Goal: Information Seeking & Learning: Learn about a topic

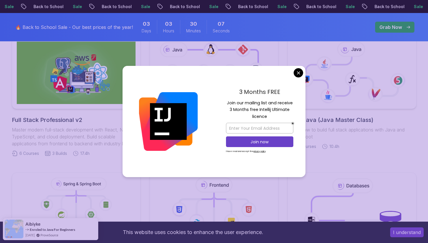
scroll to position [166, 0]
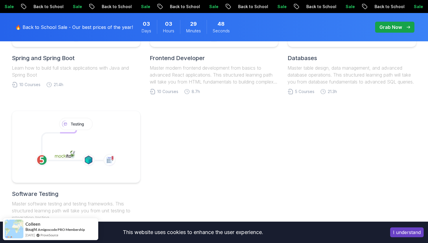
scroll to position [370, 0]
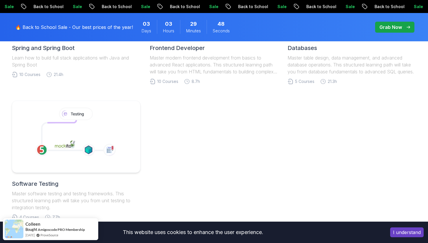
click at [212, 124] on div "Full Stack Professional v2 Master modern full-stack development with React, Nod…" at bounding box center [214, 24] width 405 height 391
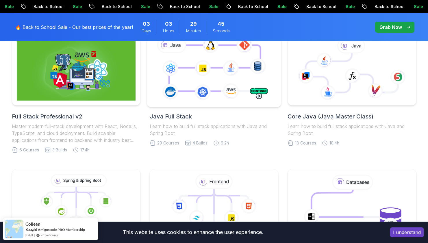
scroll to position [166, 0]
click at [216, 99] on icon at bounding box center [214, 70] width 122 height 68
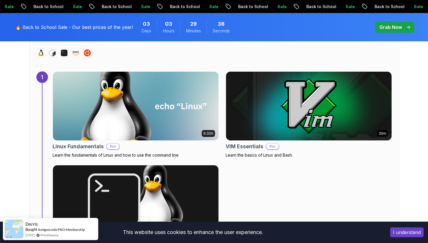
scroll to position [393, 0]
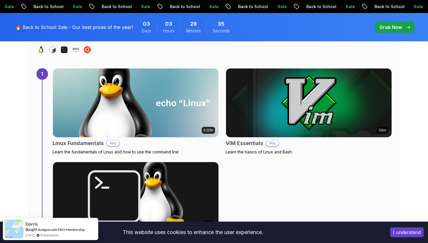
click at [187, 119] on img at bounding box center [136, 103] width 174 height 72
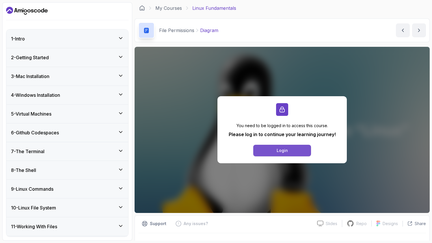
click at [265, 150] on button "Login" at bounding box center [282, 151] width 58 height 12
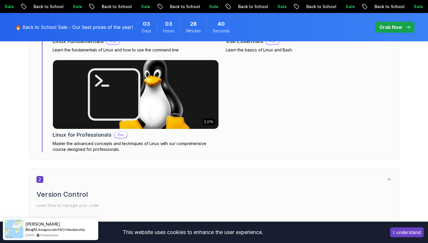
scroll to position [496, 0]
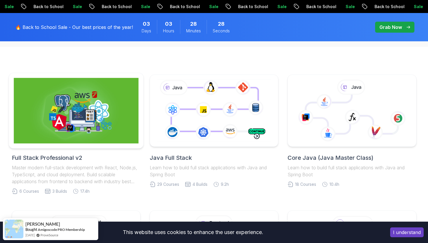
scroll to position [128, 0]
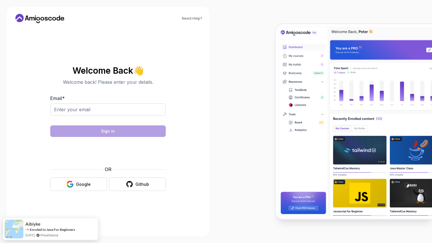
click at [40, 23] on icon at bounding box center [40, 18] width 52 height 9
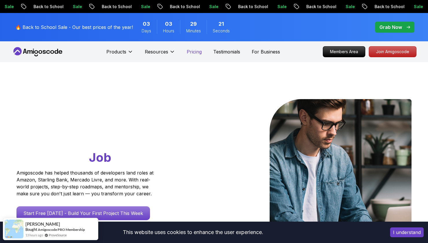
click at [195, 51] on p "Pricing" at bounding box center [194, 51] width 15 height 7
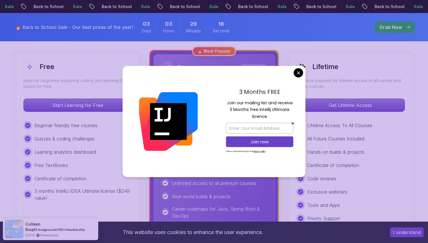
scroll to position [165, 0]
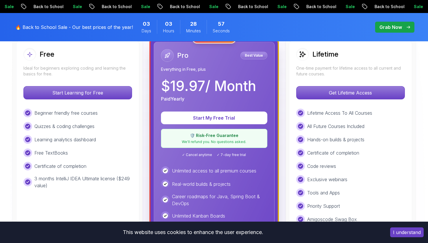
scroll to position [172, 0]
